Goal: Transaction & Acquisition: Obtain resource

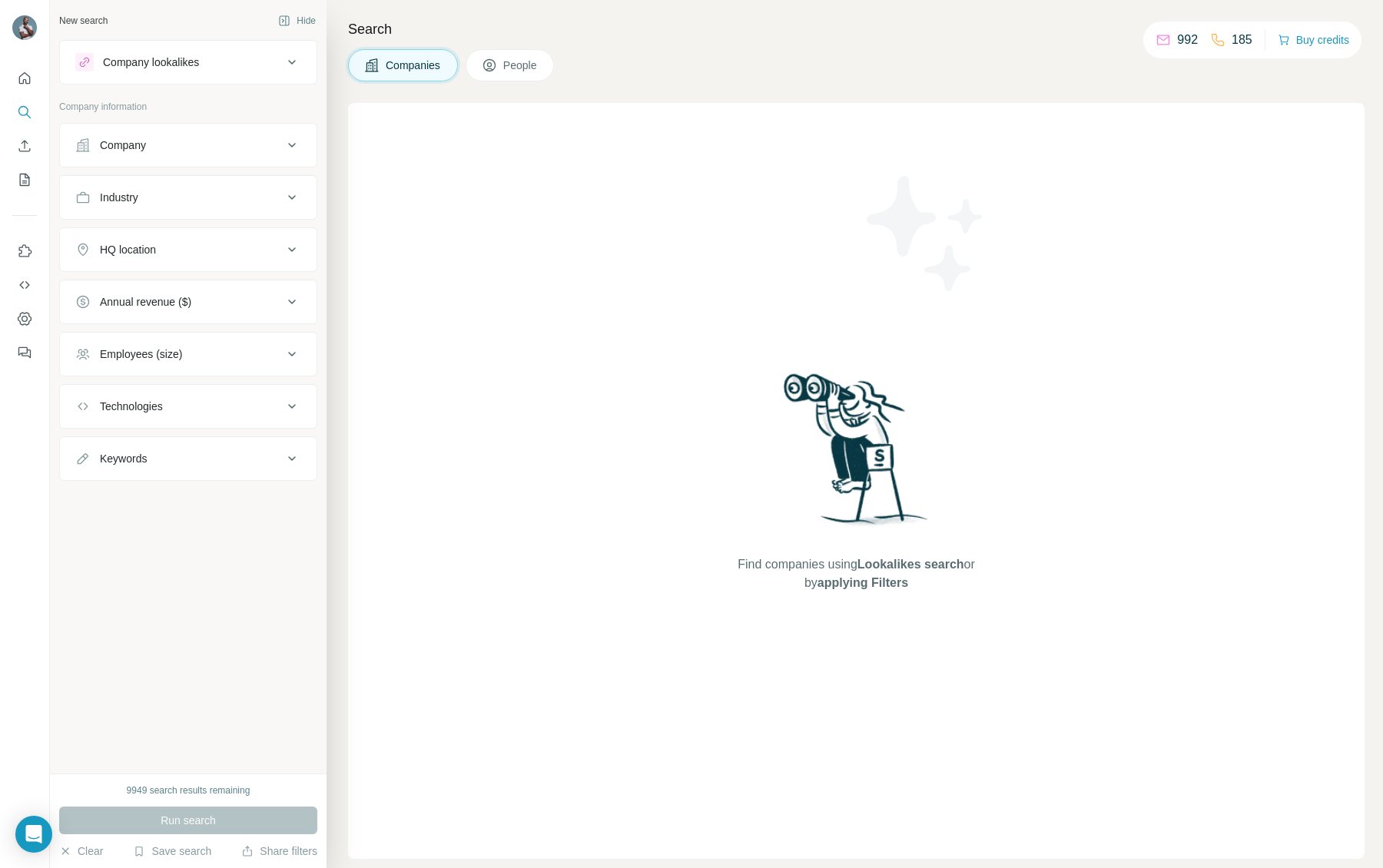
click at [159, 145] on div "Company" at bounding box center [179, 145] width 208 height 15
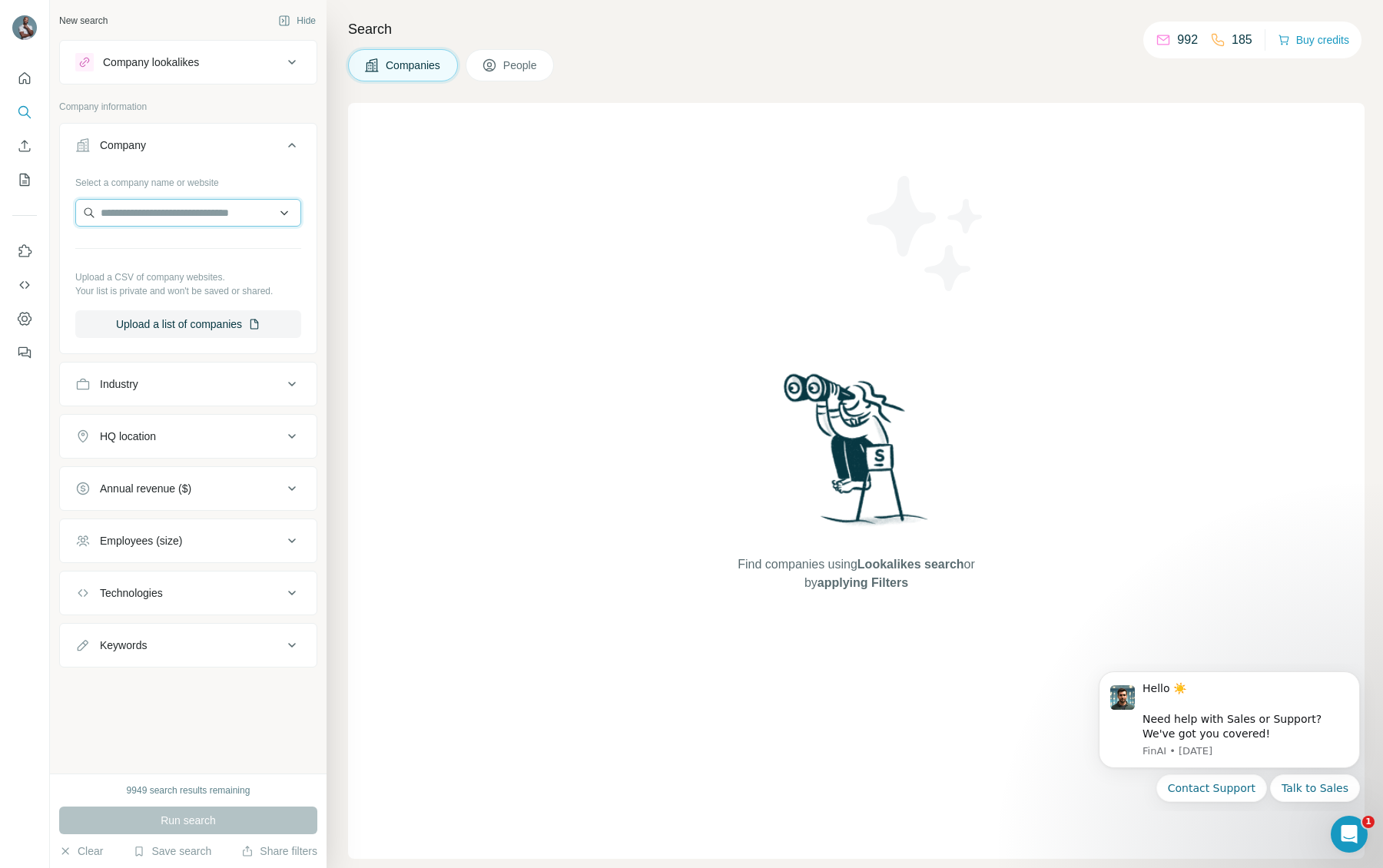
click at [195, 216] on input "text" at bounding box center [188, 212] width 226 height 27
paste input "**********"
drag, startPoint x: 124, startPoint y: 214, endPoint x: 32, endPoint y: 209, distance: 92.1
click at [32, 210] on div "**********" at bounding box center [692, 434] width 1383 height 868
click at [172, 216] on input "**********" at bounding box center [188, 212] width 226 height 27
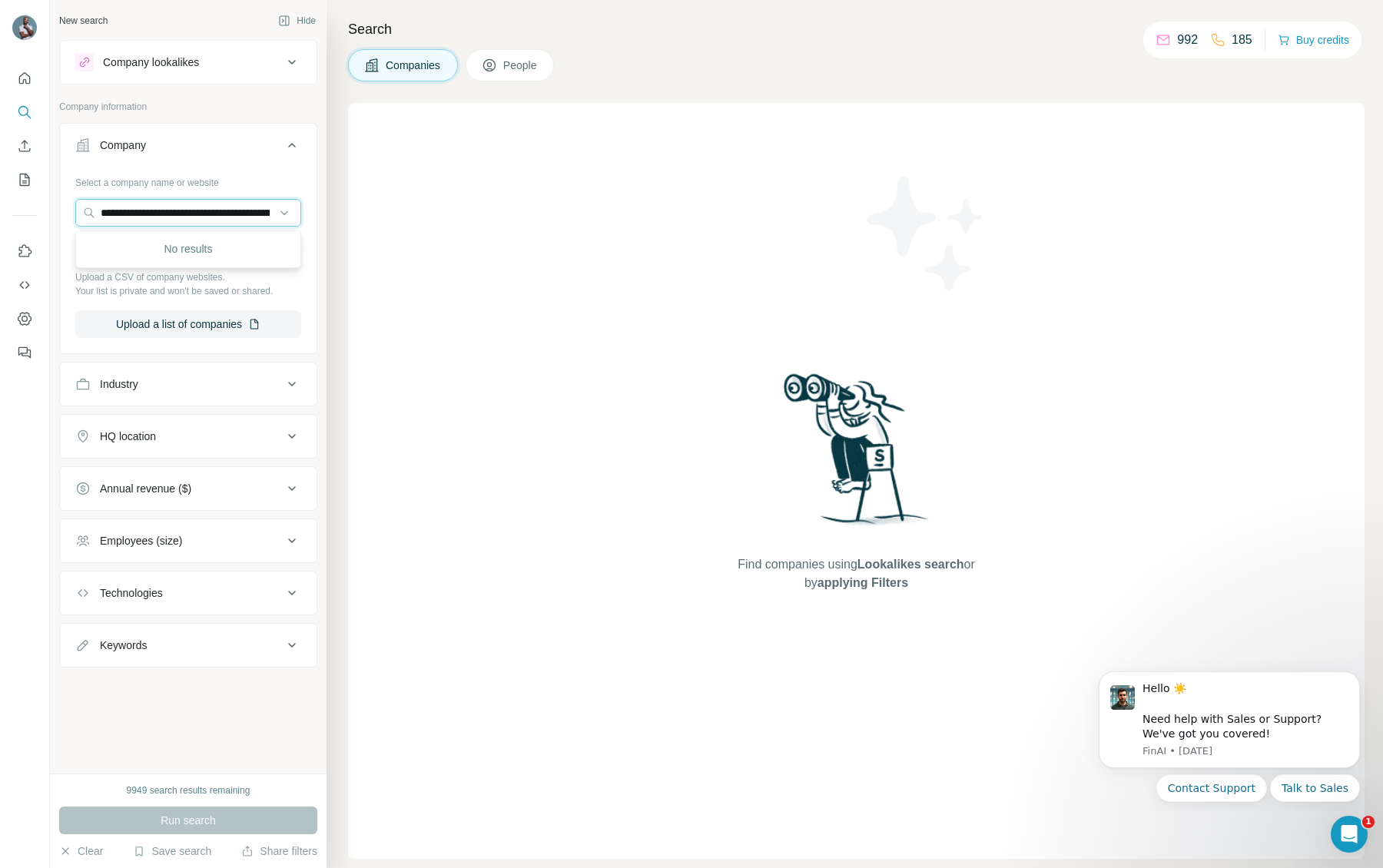
scroll to position [0, 128]
drag, startPoint x: 165, startPoint y: 212, endPoint x: 355, endPoint y: 224, distance: 190.4
click at [355, 224] on div "**********" at bounding box center [717, 434] width 1333 height 868
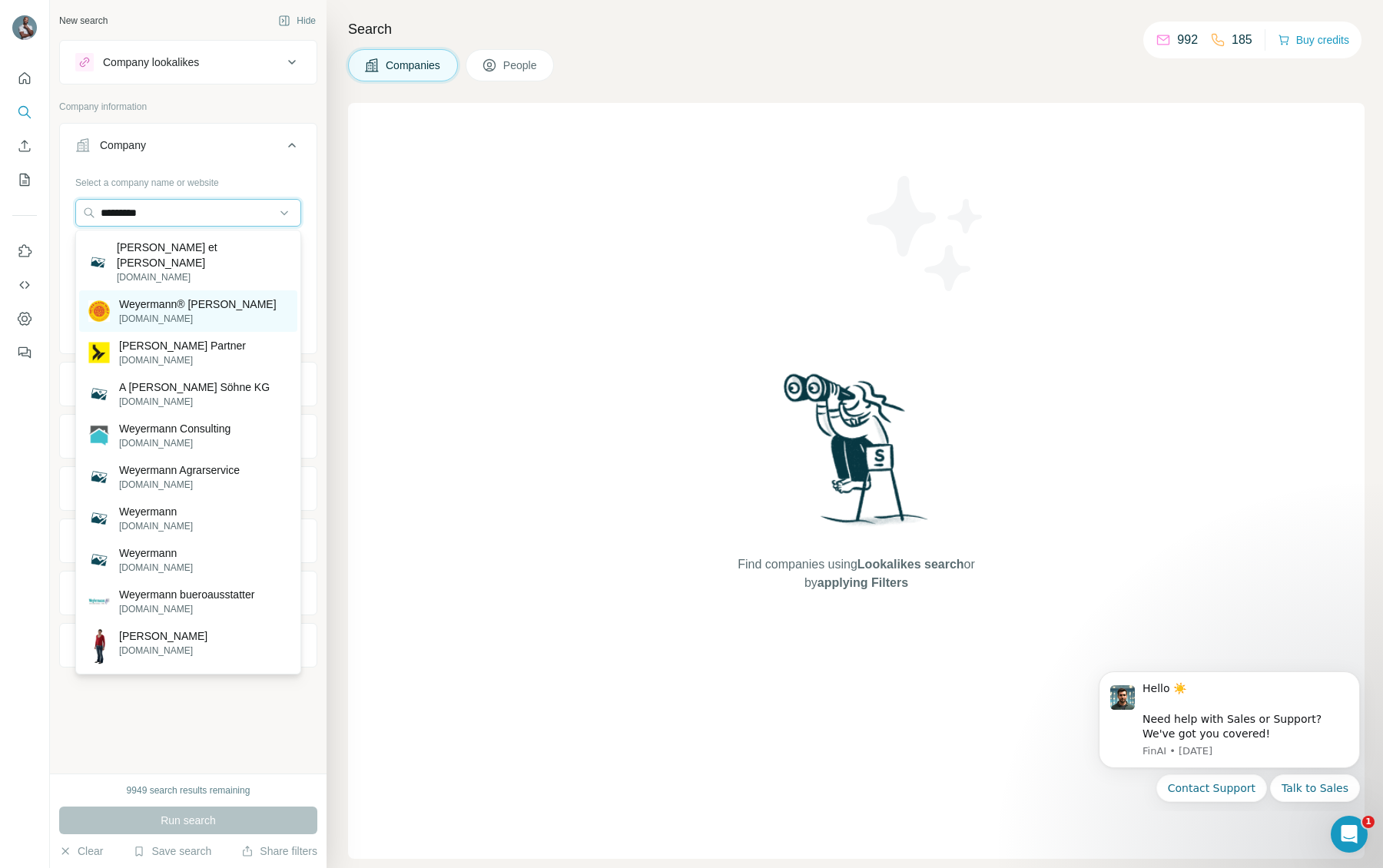
type input "*********"
click at [174, 312] on p "[DOMAIN_NAME]" at bounding box center [197, 318] width 158 height 14
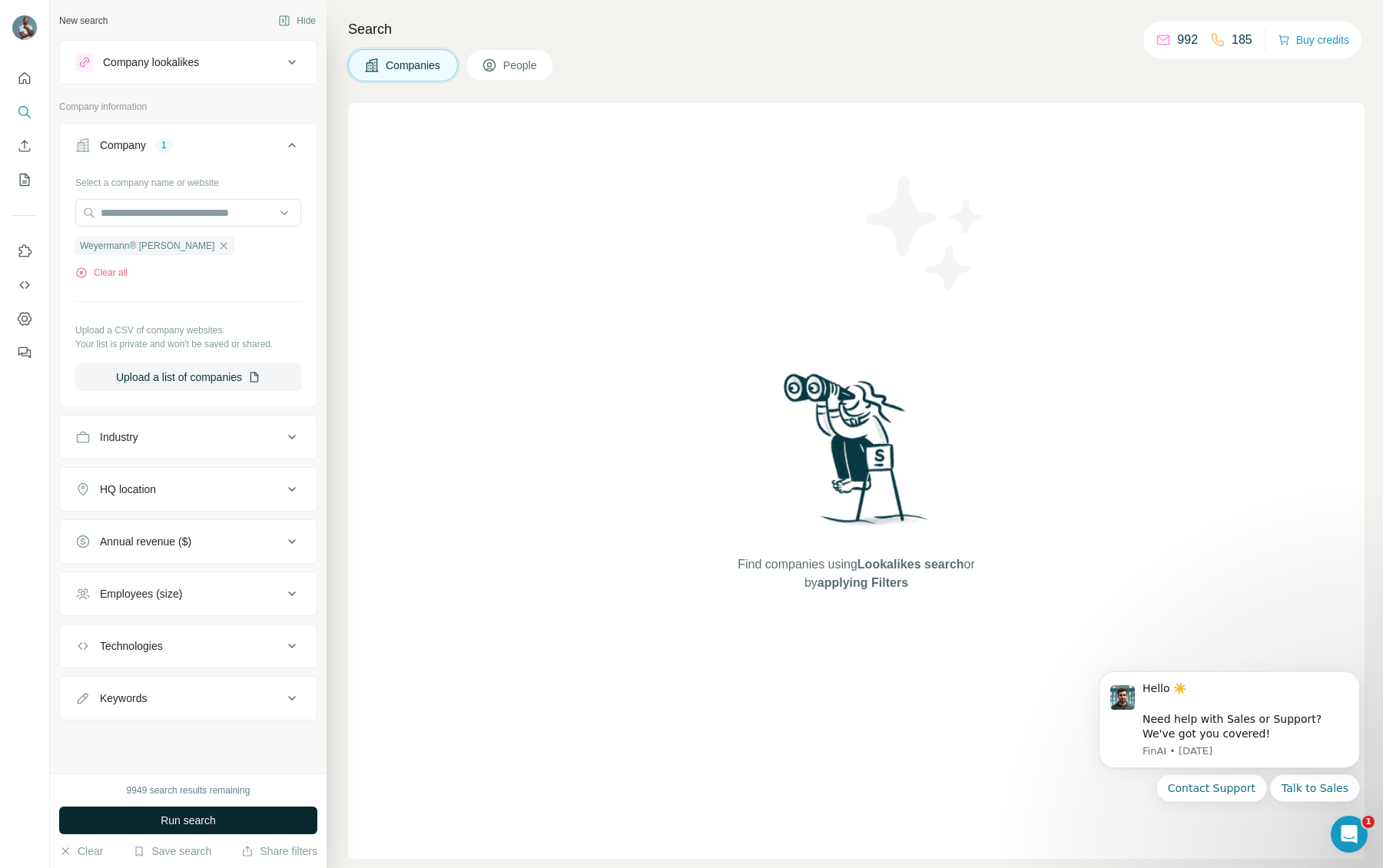
click at [184, 813] on span "Run search" at bounding box center [188, 820] width 55 height 15
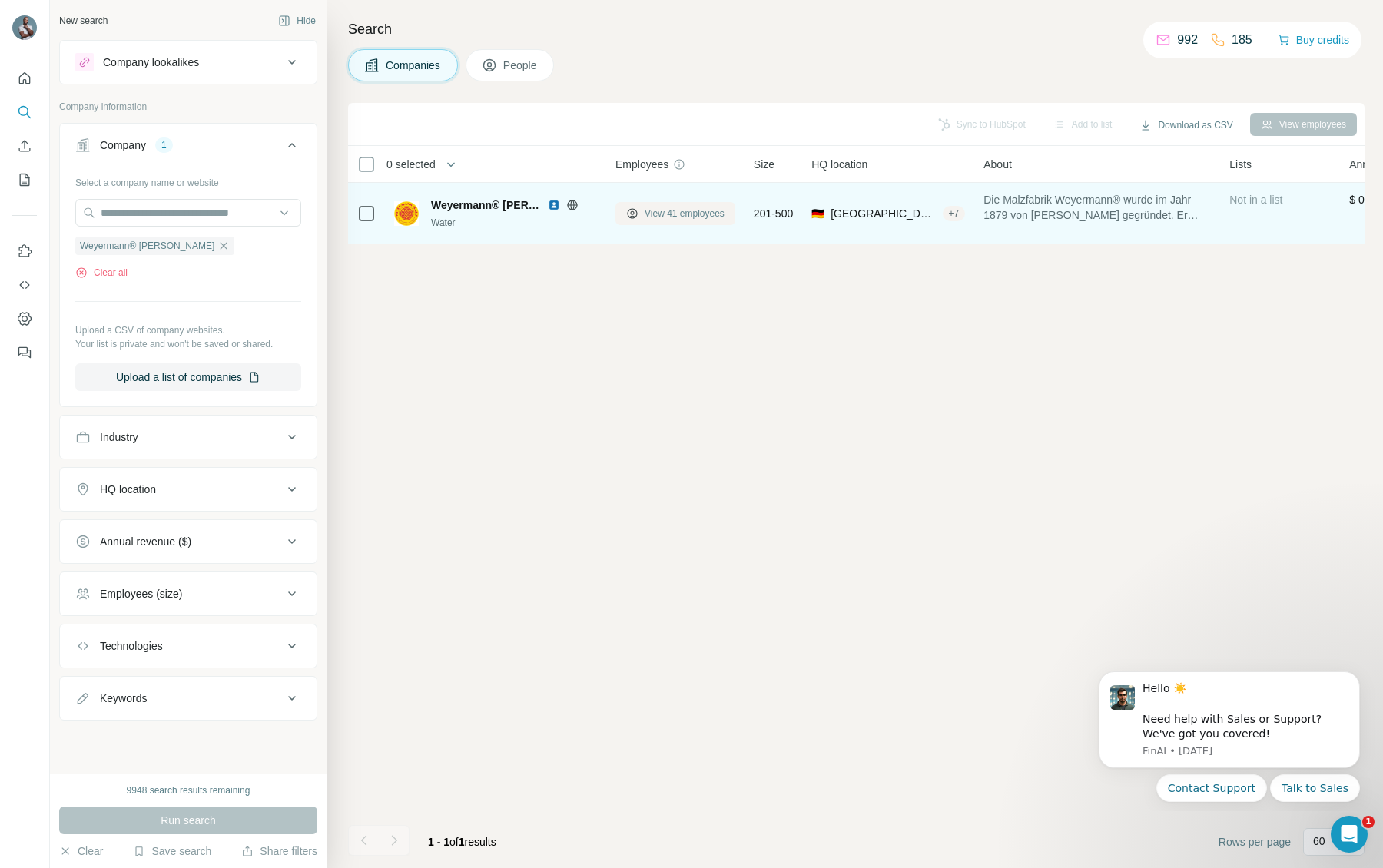
click at [684, 208] on span "View 41 employees" at bounding box center [684, 213] width 80 height 14
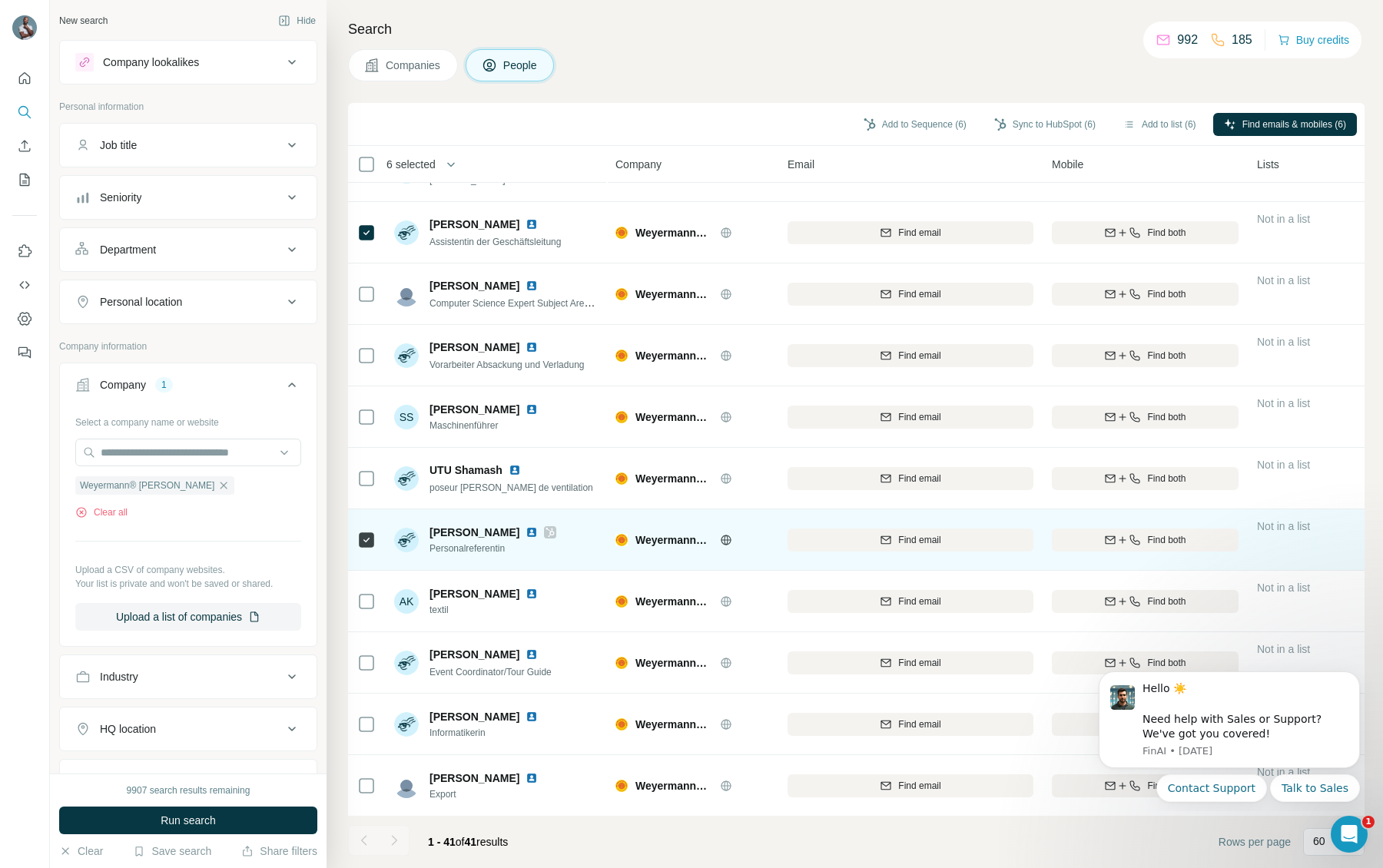
scroll to position [1886, 0]
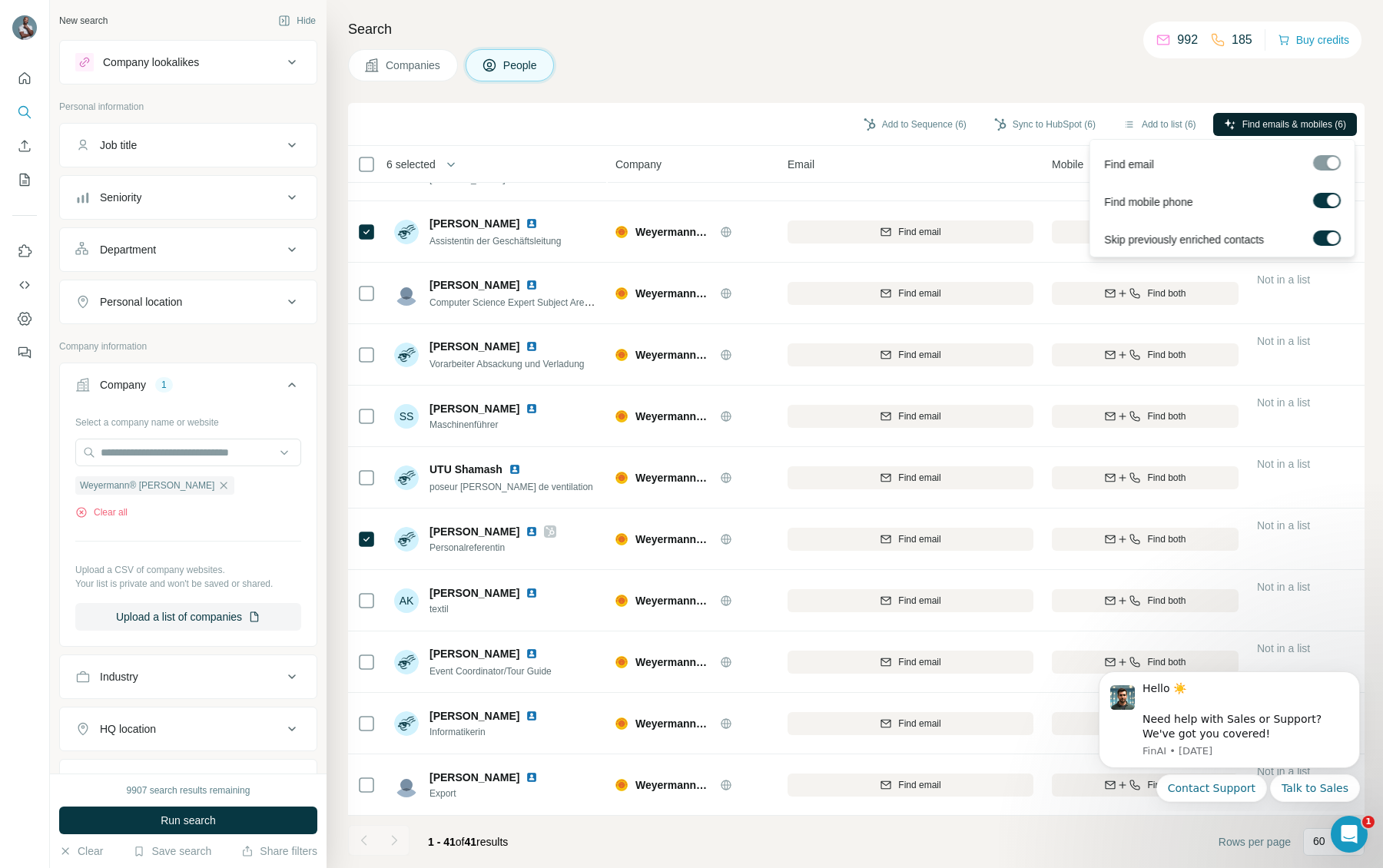
click at [1268, 131] on span "Find emails & mobiles (6)" at bounding box center [1294, 124] width 103 height 14
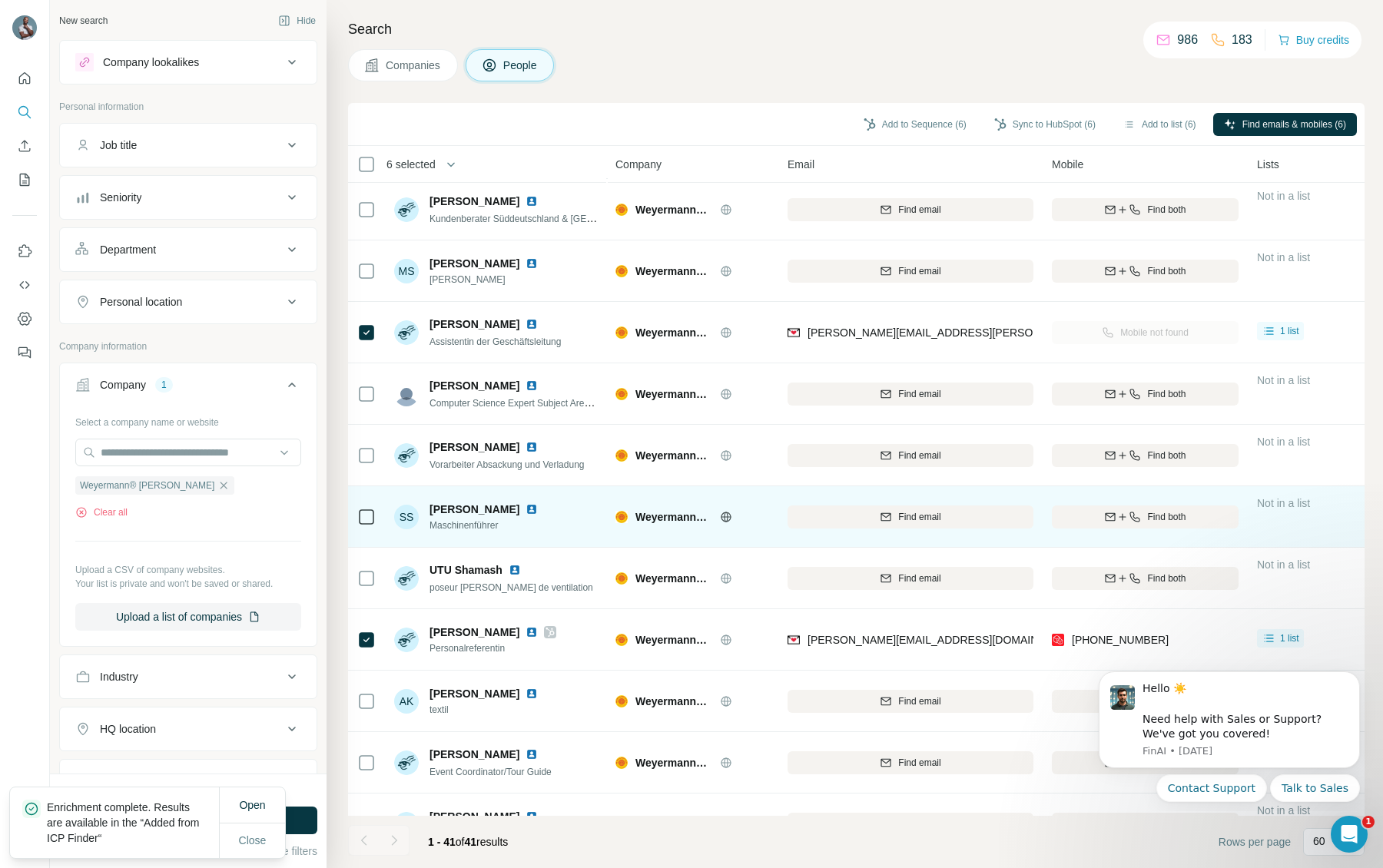
scroll to position [1787, 0]
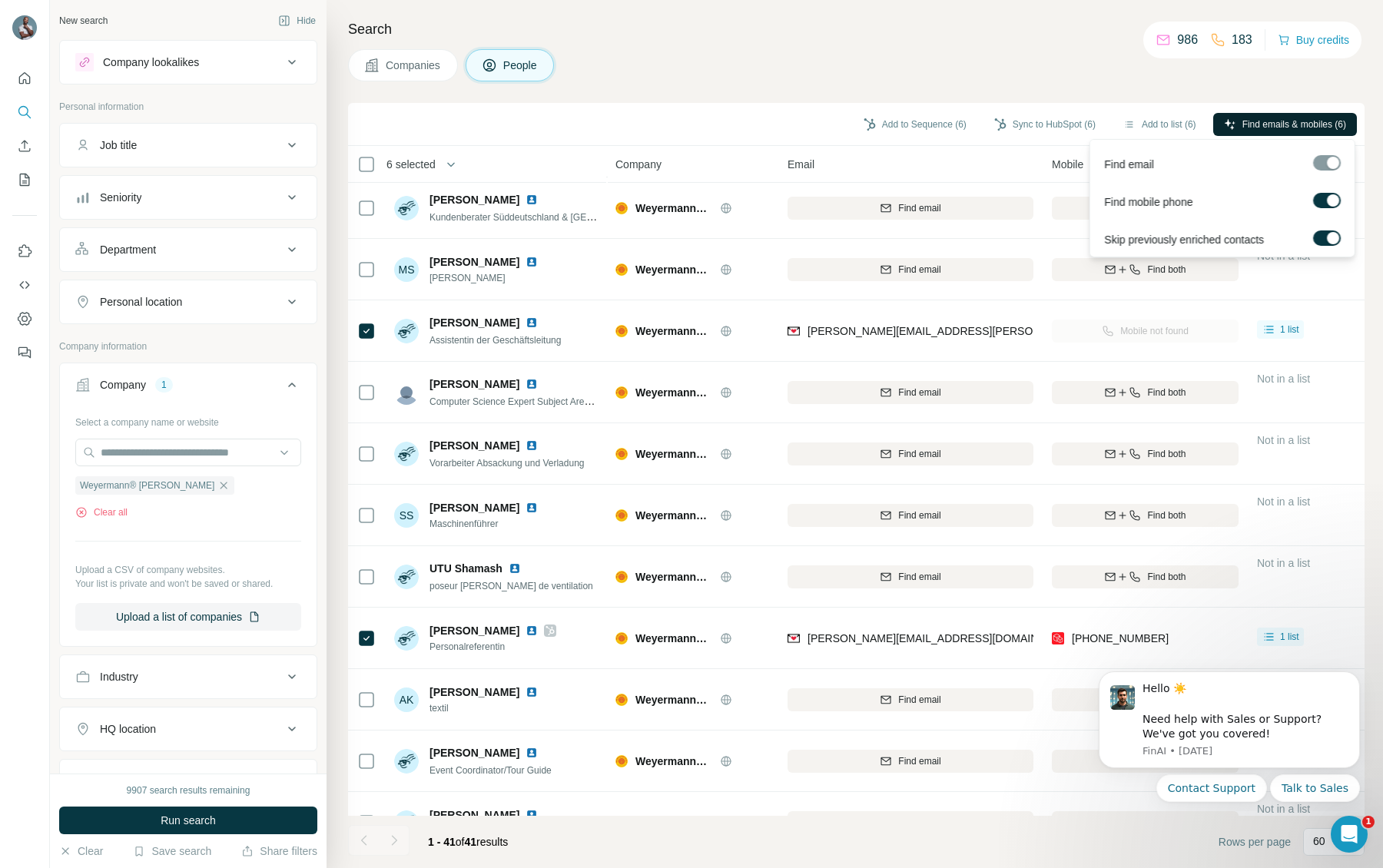
click at [1293, 119] on span "Find emails & mobiles (6)" at bounding box center [1294, 124] width 103 height 14
click at [1026, 127] on button "Sync to HubSpot (6)" at bounding box center [1045, 124] width 123 height 23
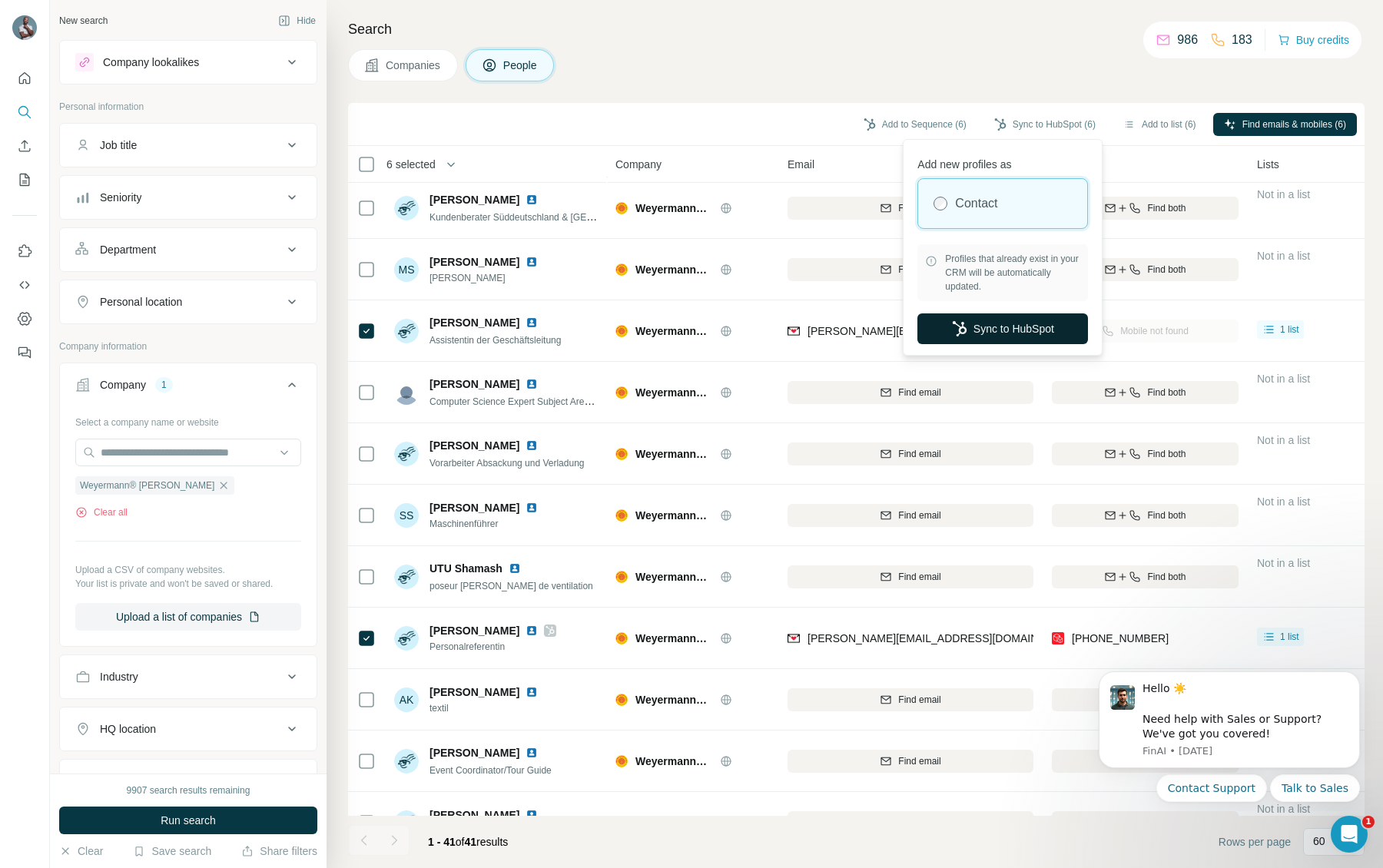
click at [1013, 323] on button "Sync to HubSpot" at bounding box center [1003, 329] width 170 height 31
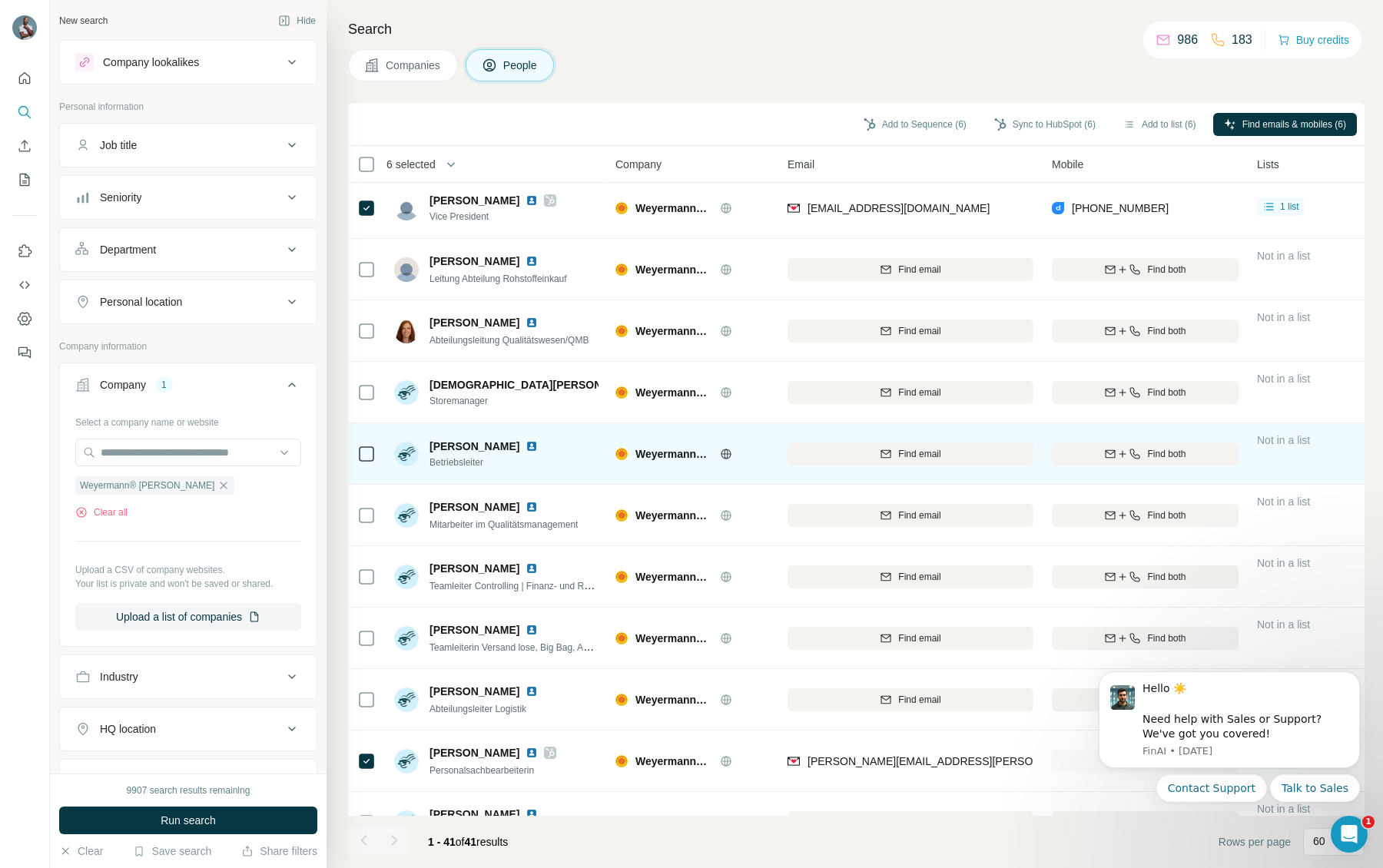
scroll to position [0, 0]
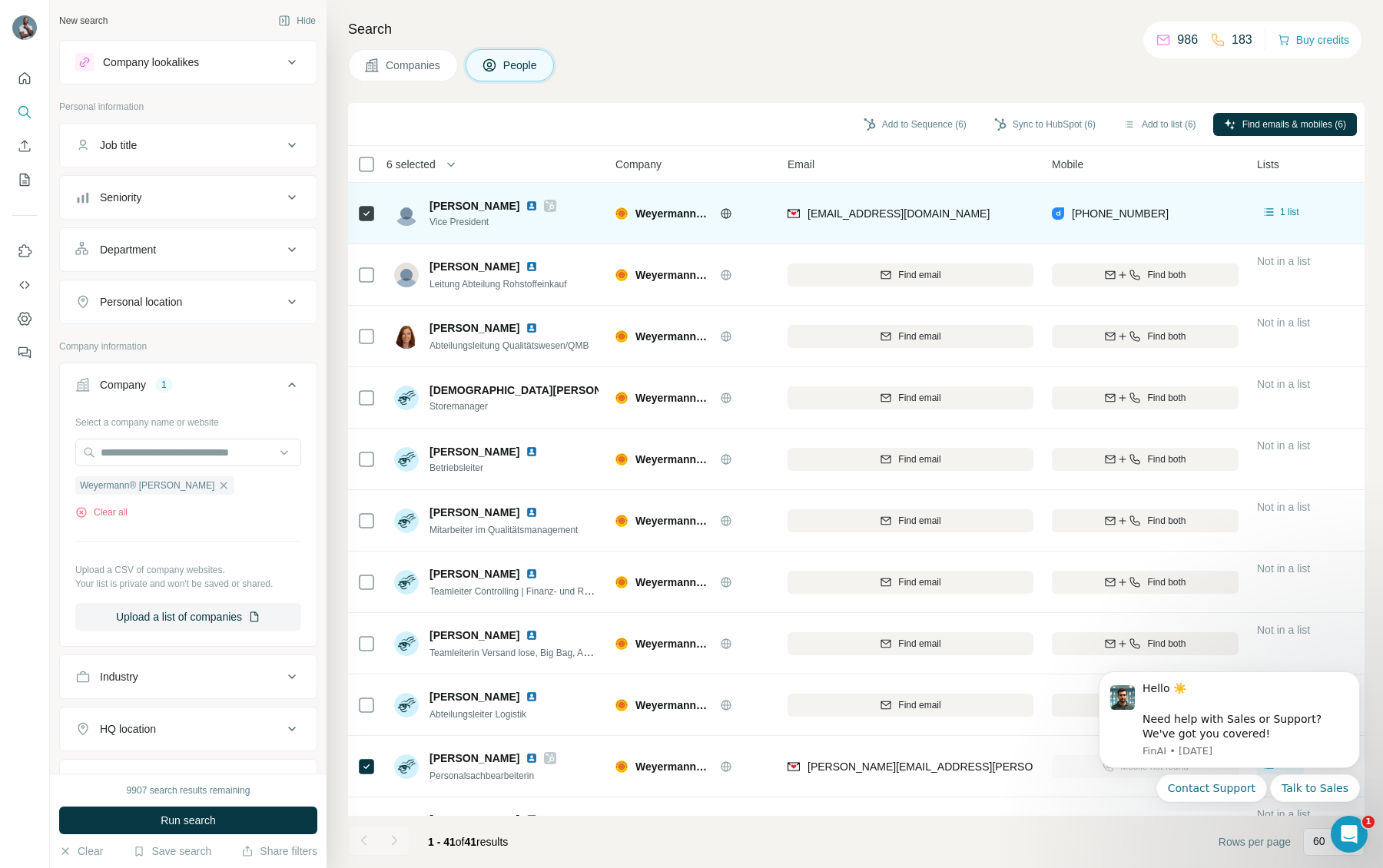
drag, startPoint x: 422, startPoint y: 197, endPoint x: 534, endPoint y: 203, distance: 112.2
click at [535, 203] on div "[PERSON_NAME] Vice President" at bounding box center [475, 213] width 162 height 31
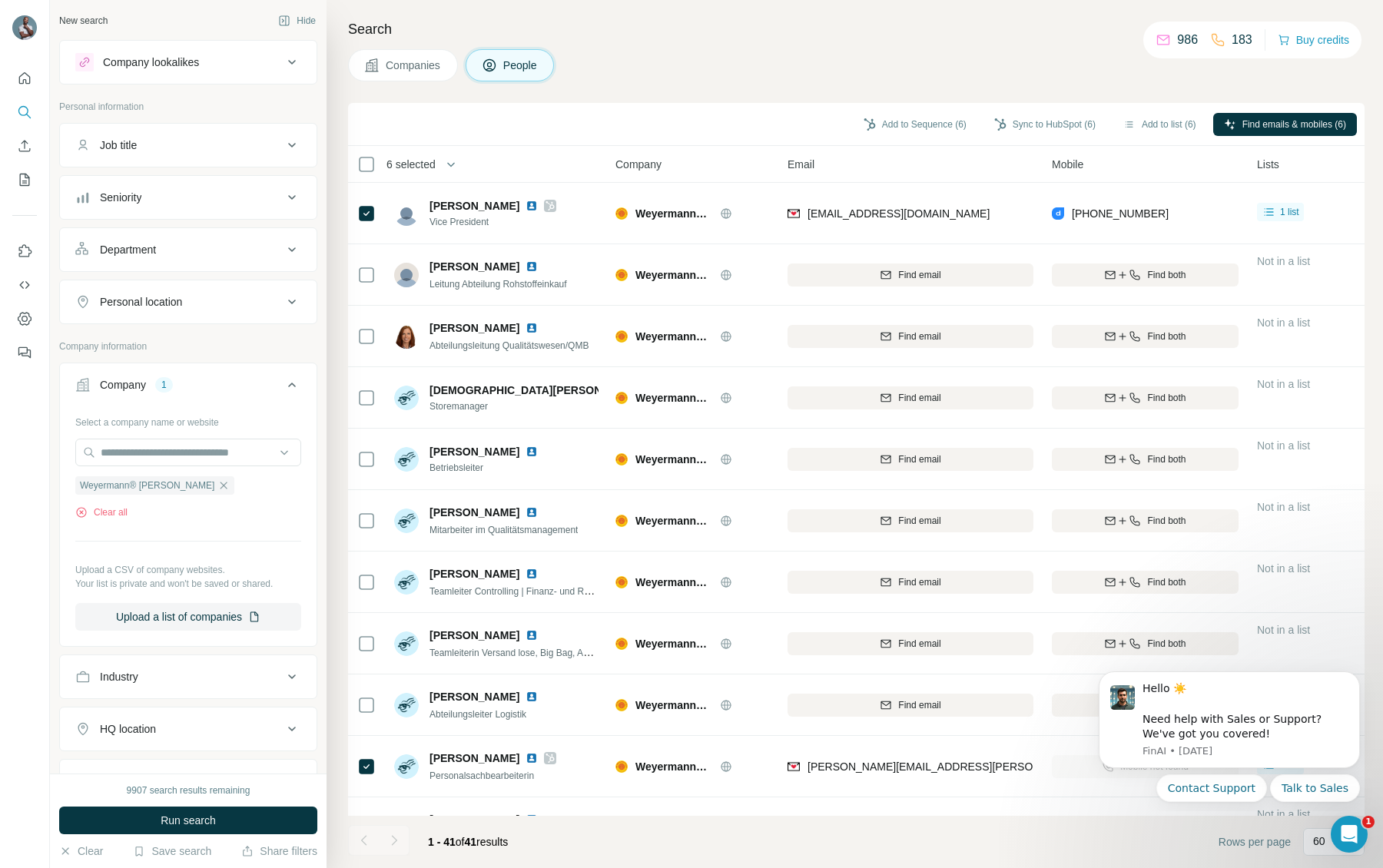
click at [489, 178] on th "6 selected" at bounding box center [471, 165] width 246 height 37
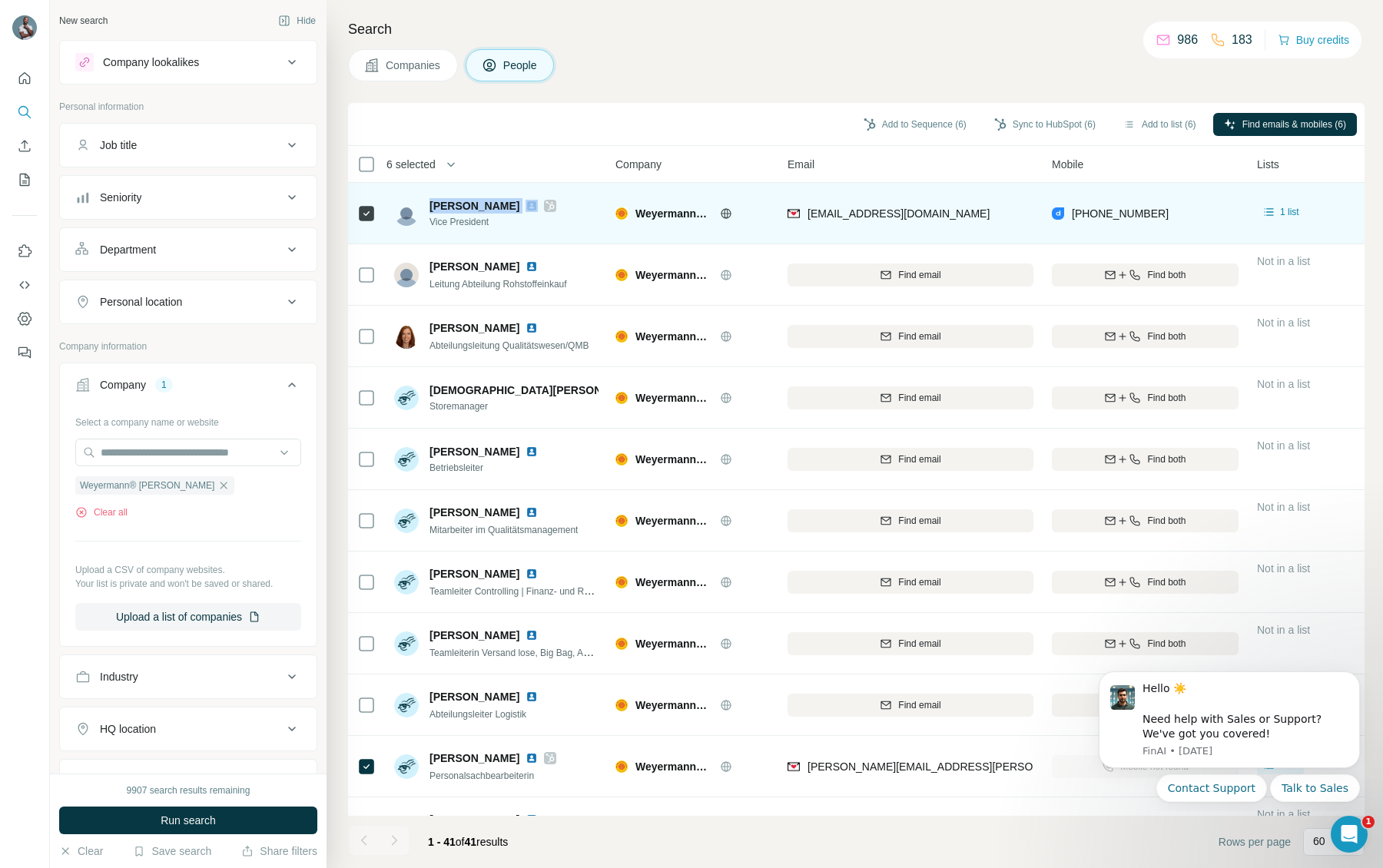
drag, startPoint x: 428, startPoint y: 191, endPoint x: 549, endPoint y: 208, distance: 122.2
click at [549, 208] on td "[PERSON_NAME] Vice President" at bounding box center [496, 213] width 223 height 61
copy span "[PERSON_NAME]"
